Goal: Task Accomplishment & Management: Manage account settings

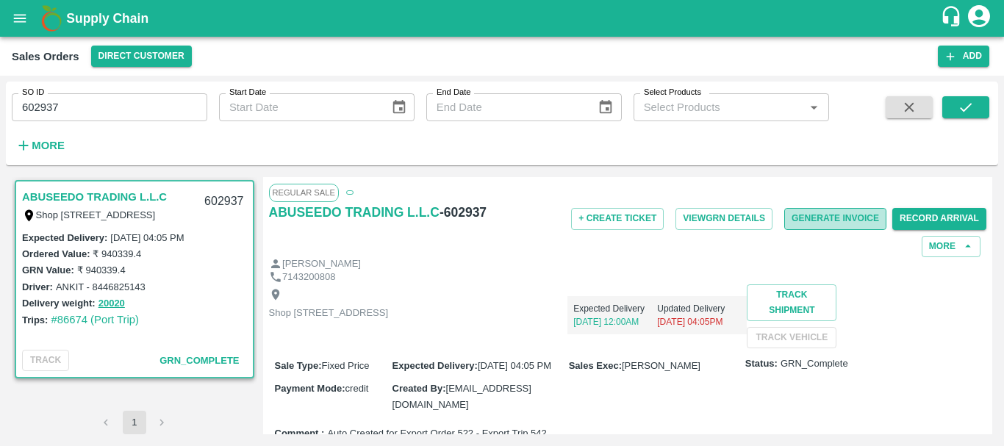
click at [802, 221] on button "Generate Invoice" at bounding box center [835, 218] width 102 height 21
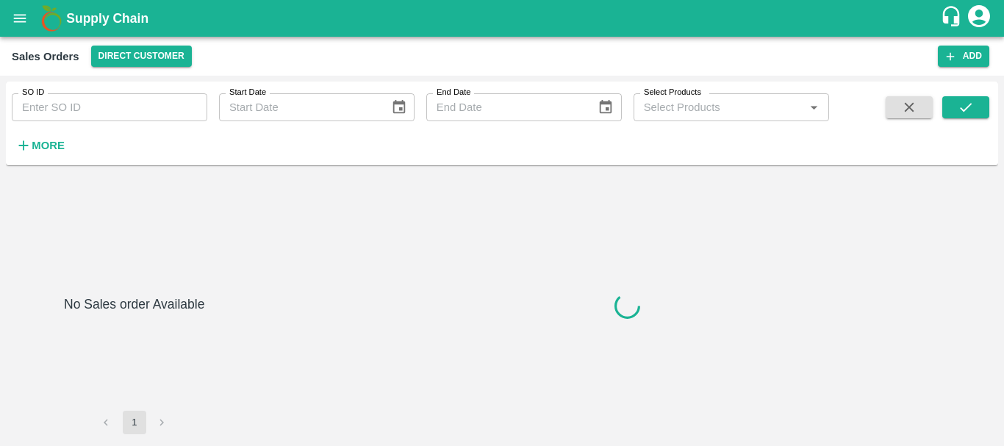
type input "602938"
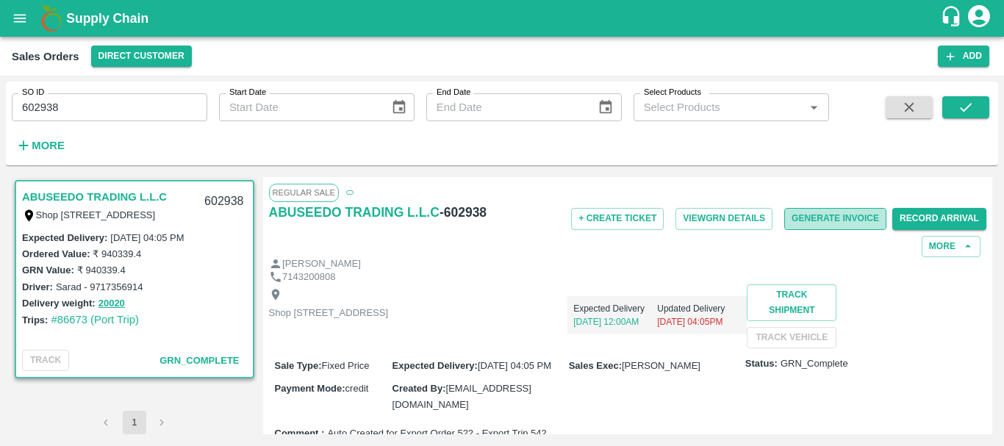
click at [837, 213] on button "Generate Invoice" at bounding box center [835, 218] width 102 height 21
click at [810, 221] on button "Generate Invoice" at bounding box center [835, 218] width 102 height 21
click at [838, 220] on button "Generate Invoice" at bounding box center [835, 218] width 102 height 21
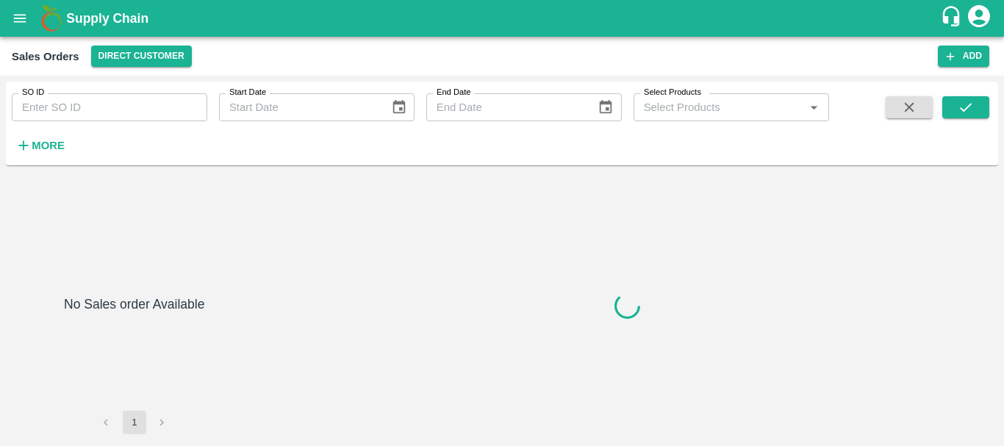
type input "602941"
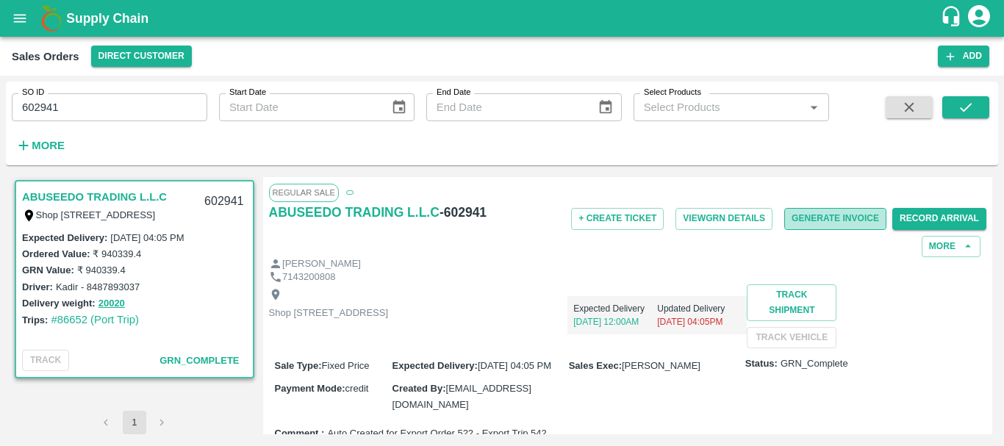
click at [802, 217] on button "Generate Invoice" at bounding box center [835, 218] width 102 height 21
click at [794, 221] on button "Generate Invoice" at bounding box center [835, 218] width 102 height 21
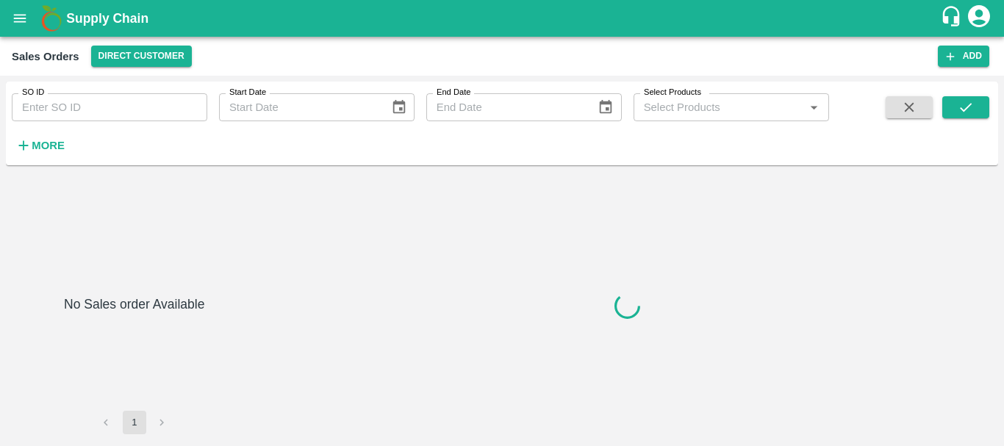
type input "602943"
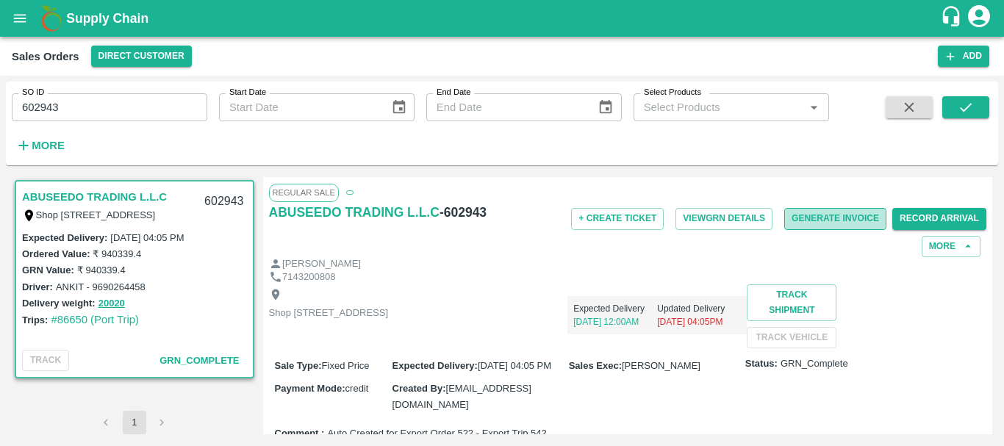
click at [832, 224] on button "Generate Invoice" at bounding box center [835, 218] width 102 height 21
click at [806, 226] on button "Generate Invoice" at bounding box center [835, 218] width 102 height 21
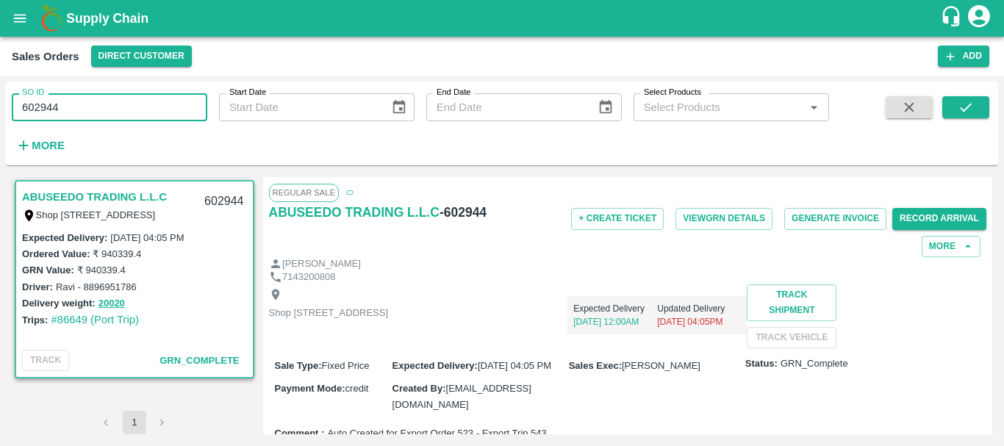
click at [102, 99] on input "602944" at bounding box center [110, 107] width 196 height 28
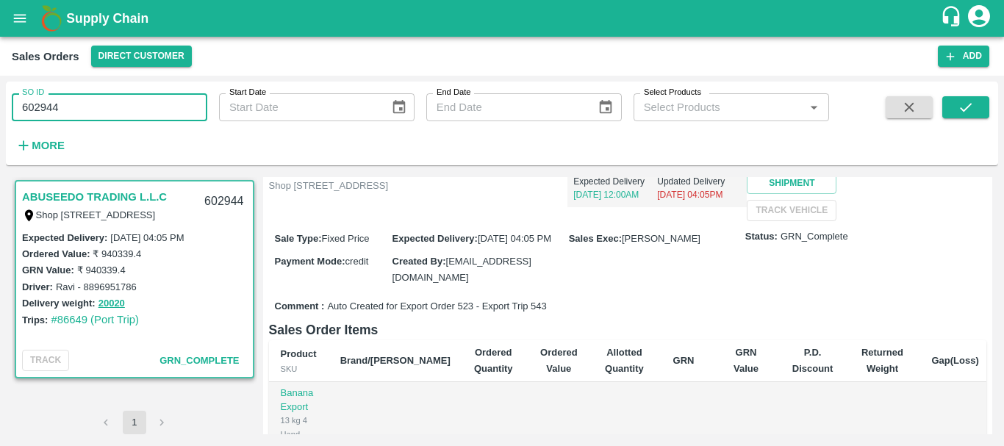
scroll to position [128, 0]
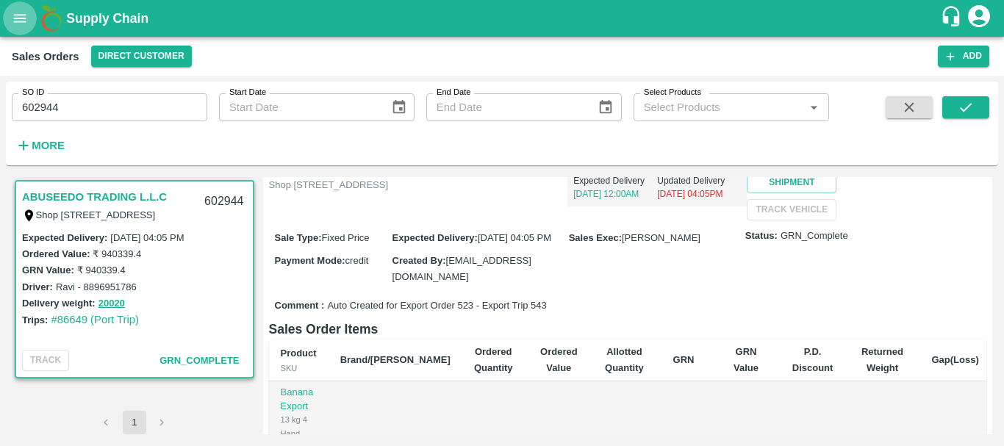
click at [26, 18] on icon "open drawer" at bounding box center [20, 18] width 16 height 16
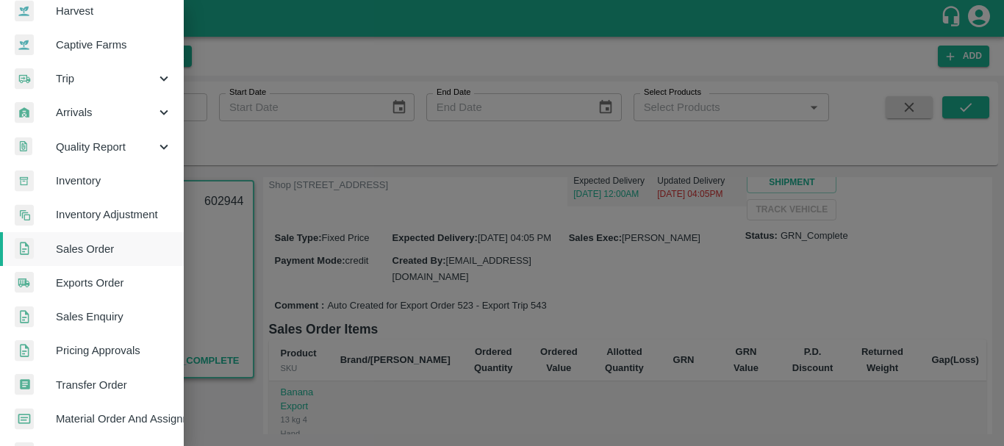
scroll to position [138, 0]
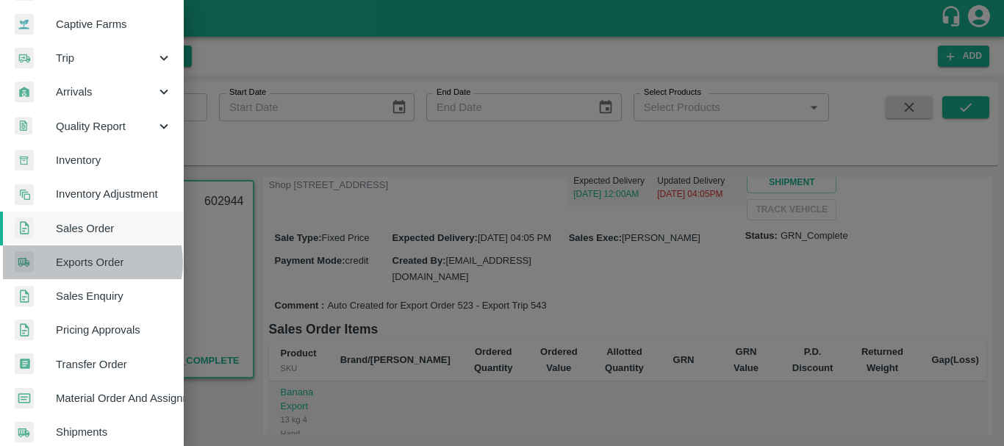
click at [85, 262] on span "Exports Order" at bounding box center [114, 262] width 116 height 16
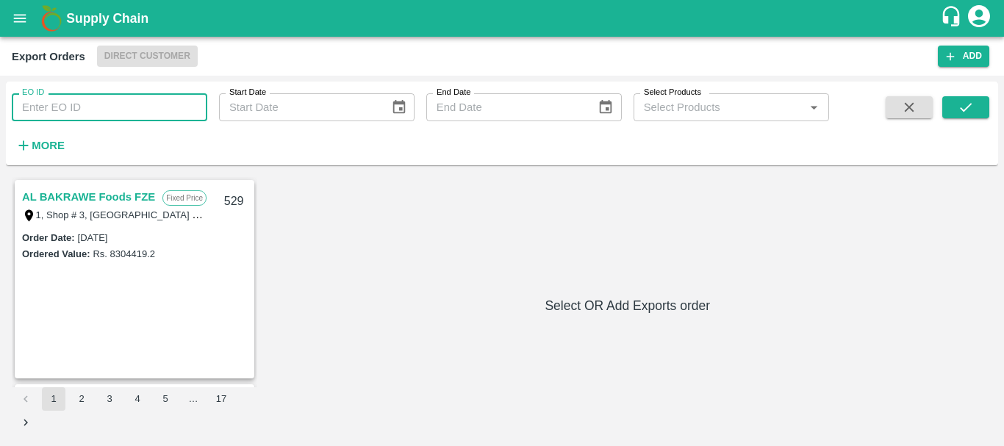
click at [101, 101] on input "EO ID" at bounding box center [110, 107] width 196 height 28
type input "522"
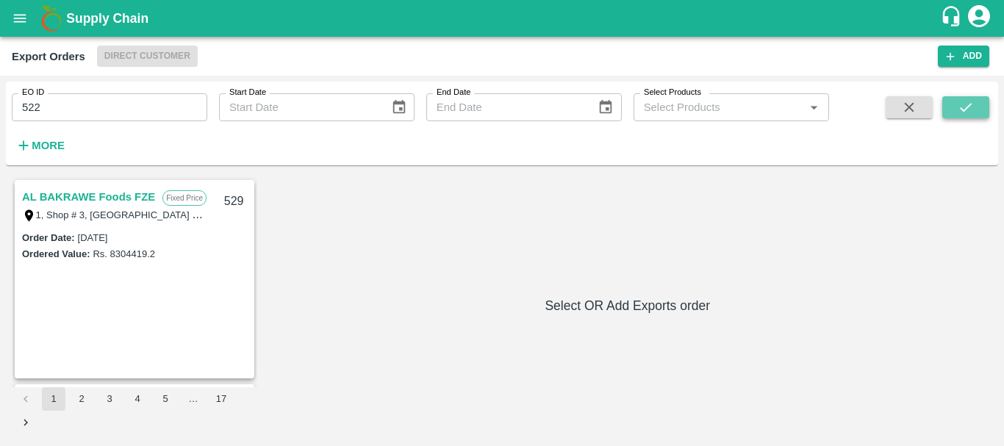
click at [977, 109] on button "submit" at bounding box center [966, 107] width 47 height 22
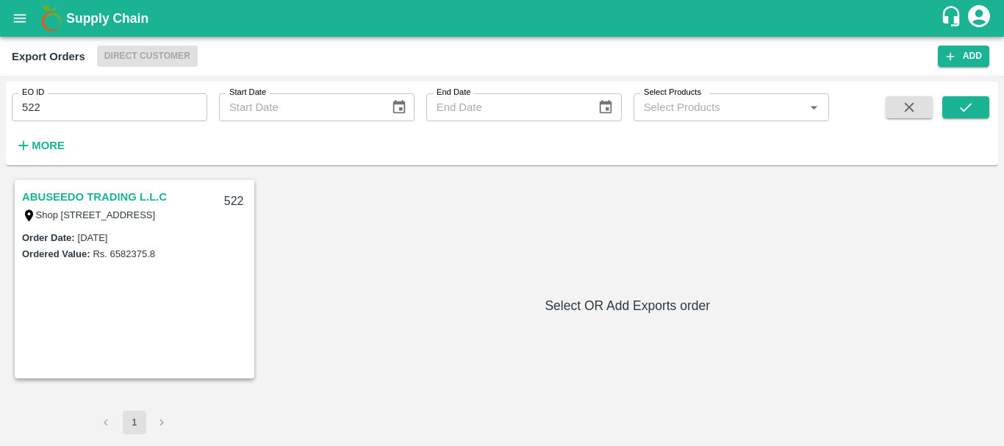
click at [51, 195] on link "ABUSEEDO TRADING L.L.C" at bounding box center [94, 196] width 145 height 19
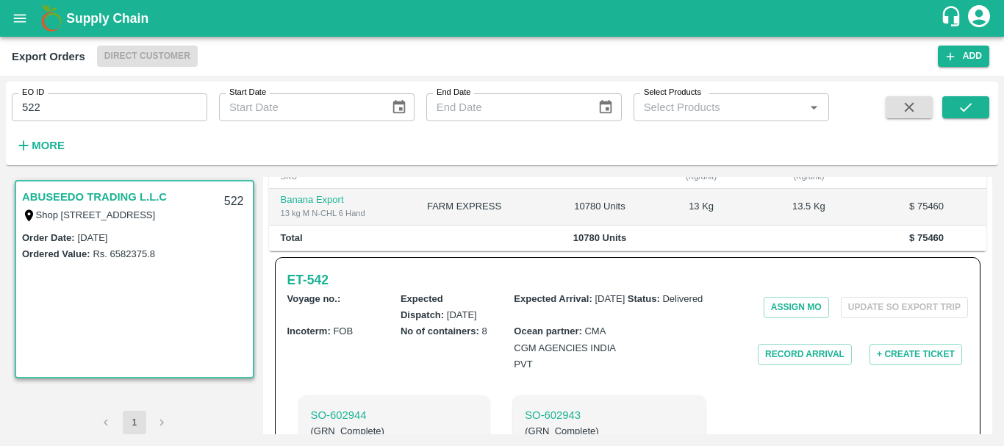
scroll to position [371, 0]
click at [773, 345] on button "Record Arrival" at bounding box center [805, 355] width 94 height 21
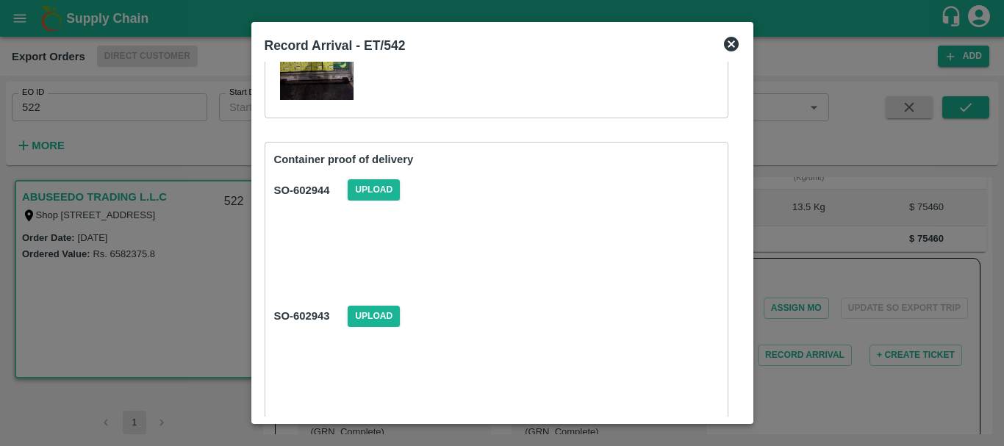
scroll to position [233, 0]
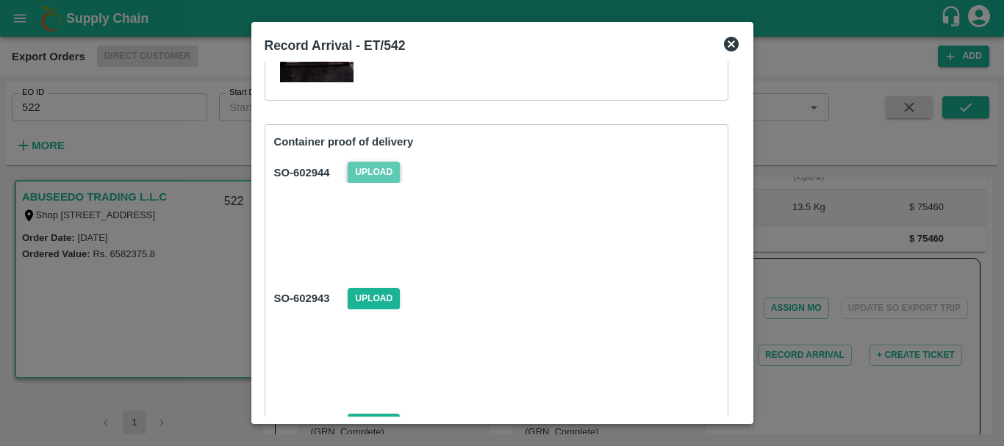
click at [383, 171] on span "Upload" at bounding box center [374, 172] width 52 height 21
click at [0, 0] on input "Upload" at bounding box center [0, 0] width 0 height 0
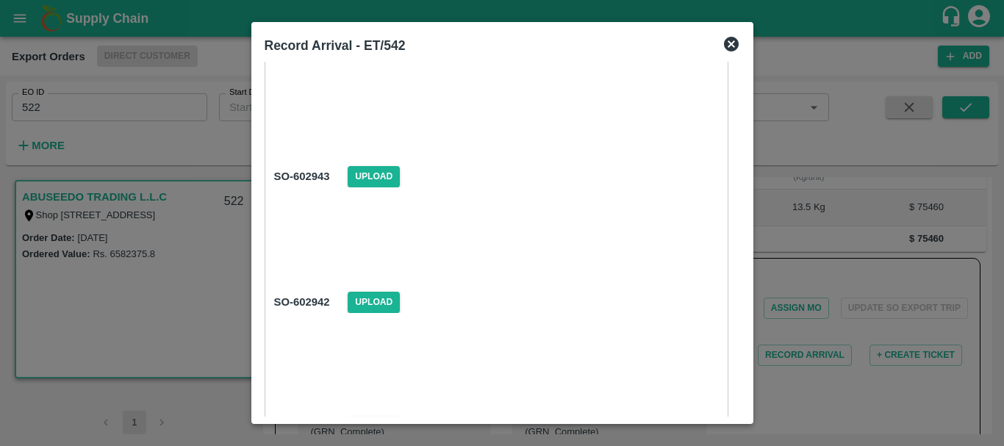
scroll to position [356, 0]
click at [366, 175] on span "Upload" at bounding box center [374, 175] width 52 height 21
click at [0, 0] on input "Upload" at bounding box center [0, 0] width 0 height 0
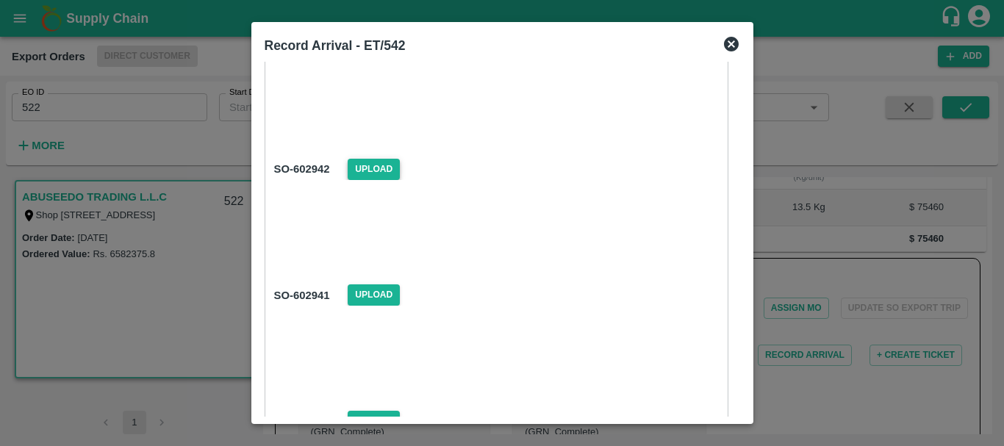
scroll to position [489, 0]
click at [379, 162] on span "Upload" at bounding box center [374, 168] width 52 height 21
click at [0, 0] on input "Upload" at bounding box center [0, 0] width 0 height 0
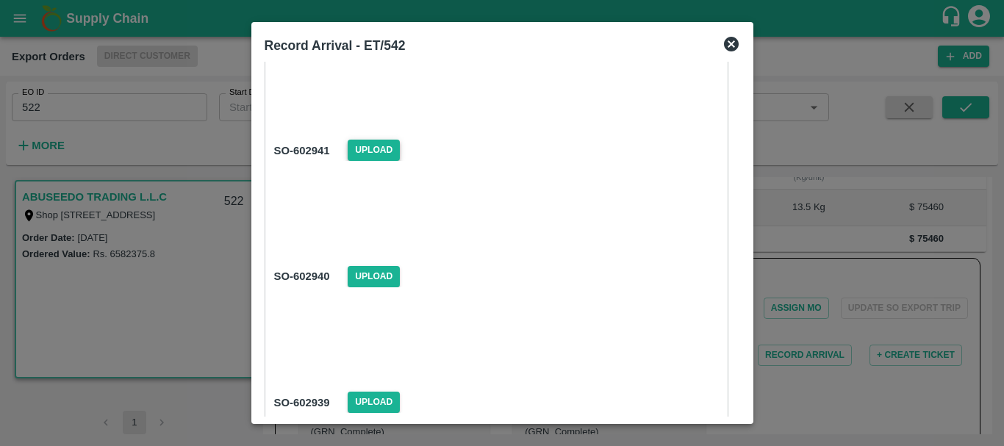
scroll to position [634, 0]
click at [360, 157] on span "Upload" at bounding box center [374, 149] width 52 height 21
click at [0, 0] on input "Upload" at bounding box center [0, 0] width 0 height 0
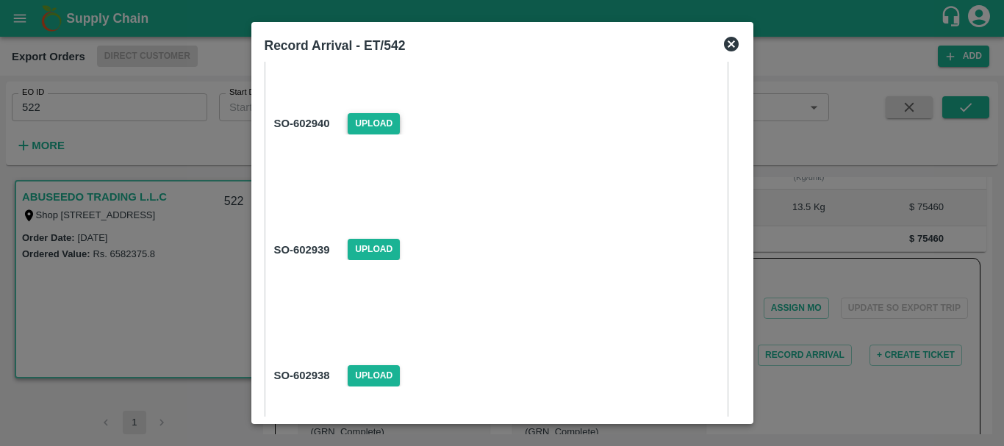
scroll to position [787, 0]
click at [386, 118] on span "Upload" at bounding box center [374, 122] width 52 height 21
click at [0, 0] on input "Upload" at bounding box center [0, 0] width 0 height 0
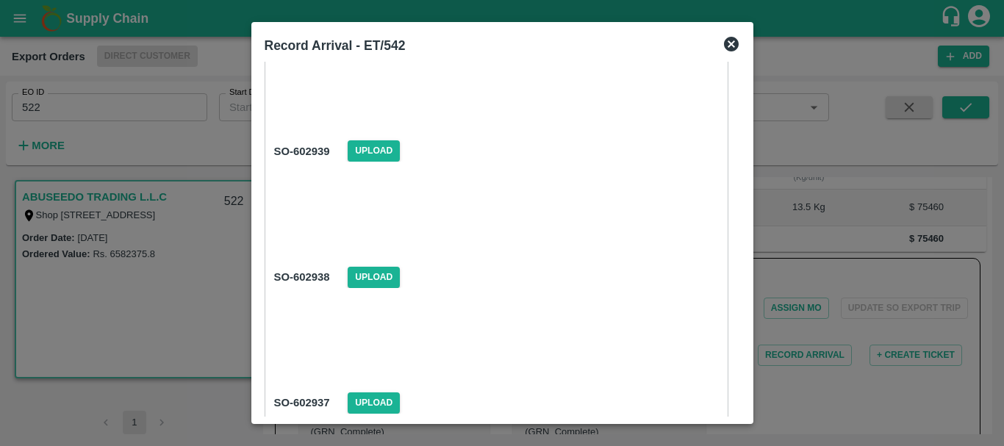
scroll to position [885, 0]
click at [371, 153] on span "Upload" at bounding box center [374, 150] width 52 height 21
click at [0, 0] on input "Upload" at bounding box center [0, 0] width 0 height 0
click at [383, 145] on span "Upload" at bounding box center [374, 150] width 52 height 21
click at [0, 0] on input "Upload" at bounding box center [0, 0] width 0 height 0
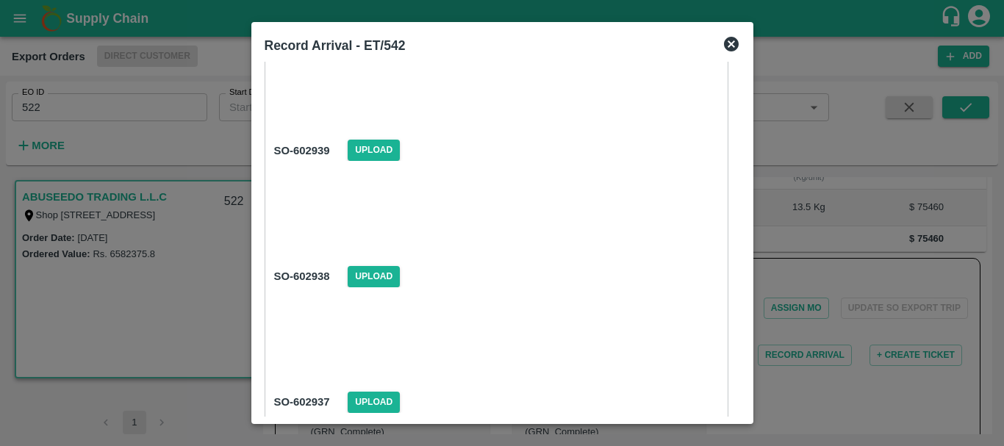
scroll to position [1038, 0]
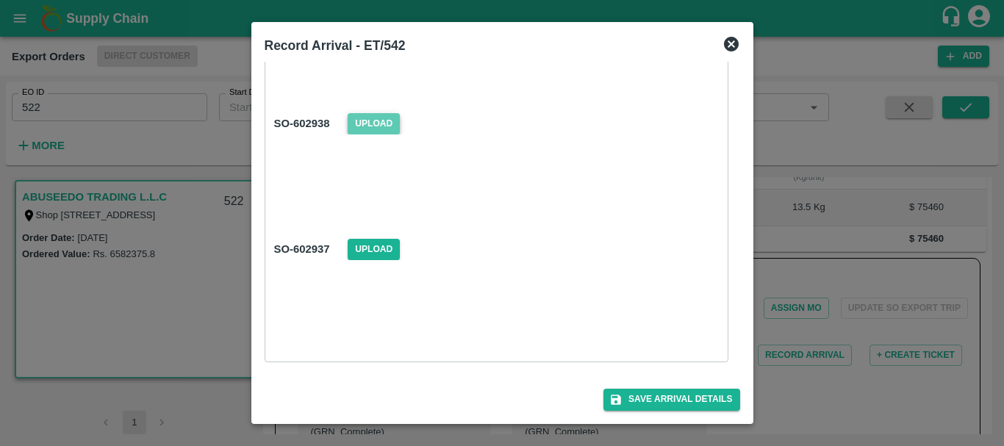
click at [376, 113] on span "Upload" at bounding box center [374, 123] width 52 height 21
click at [0, 0] on input "Upload" at bounding box center [0, 0] width 0 height 0
click at [384, 252] on span "Upload" at bounding box center [374, 249] width 52 height 21
click at [0, 0] on input "Upload" at bounding box center [0, 0] width 0 height 0
click at [622, 394] on button "Save Arrival Details" at bounding box center [672, 399] width 136 height 21
